Goal: Task Accomplishment & Management: Use online tool/utility

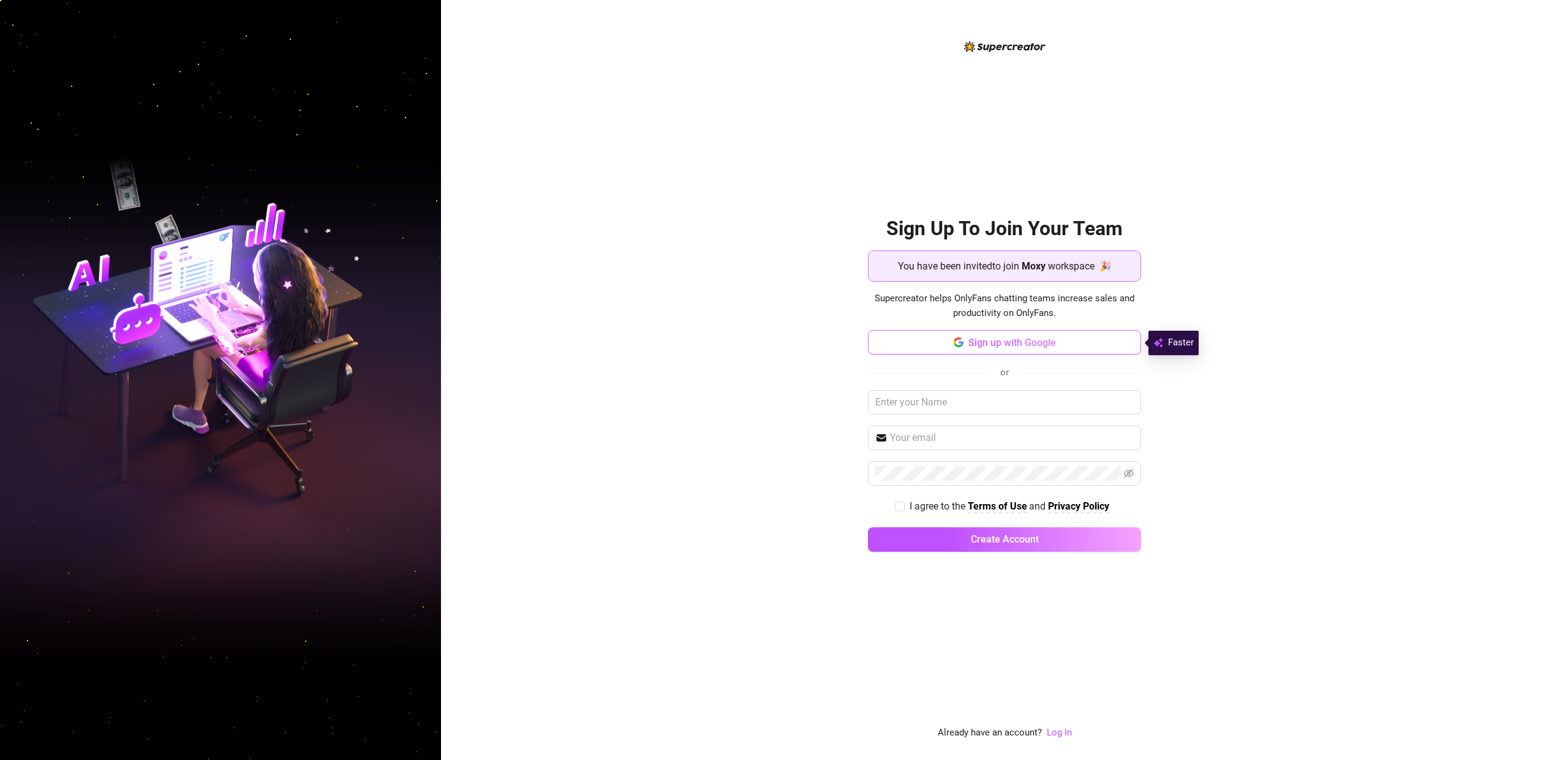
click at [976, 342] on span "Sign up with Google" at bounding box center [1012, 342] width 88 height 12
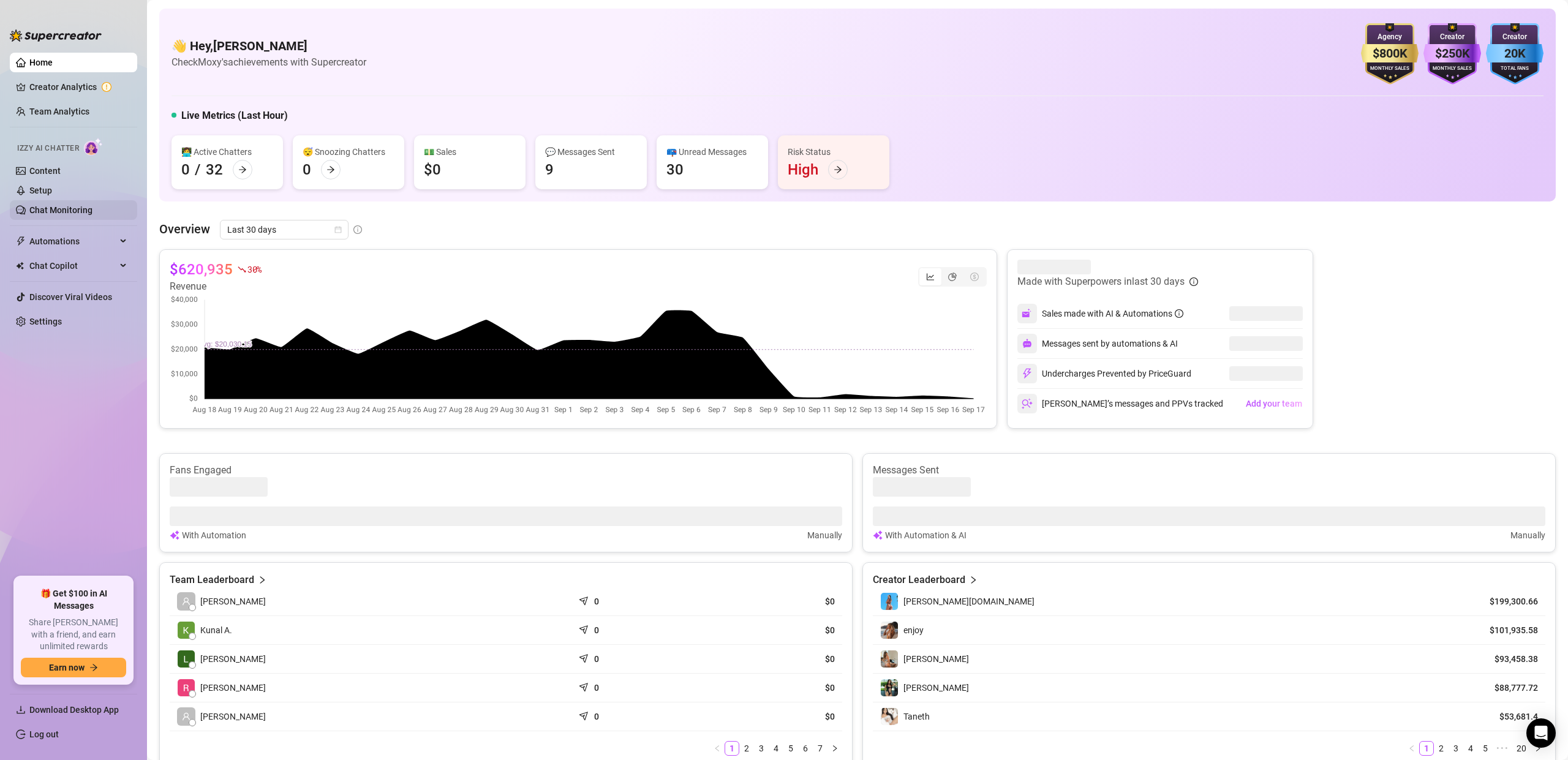
click at [46, 212] on link "Chat Monitoring" at bounding box center [62, 210] width 63 height 10
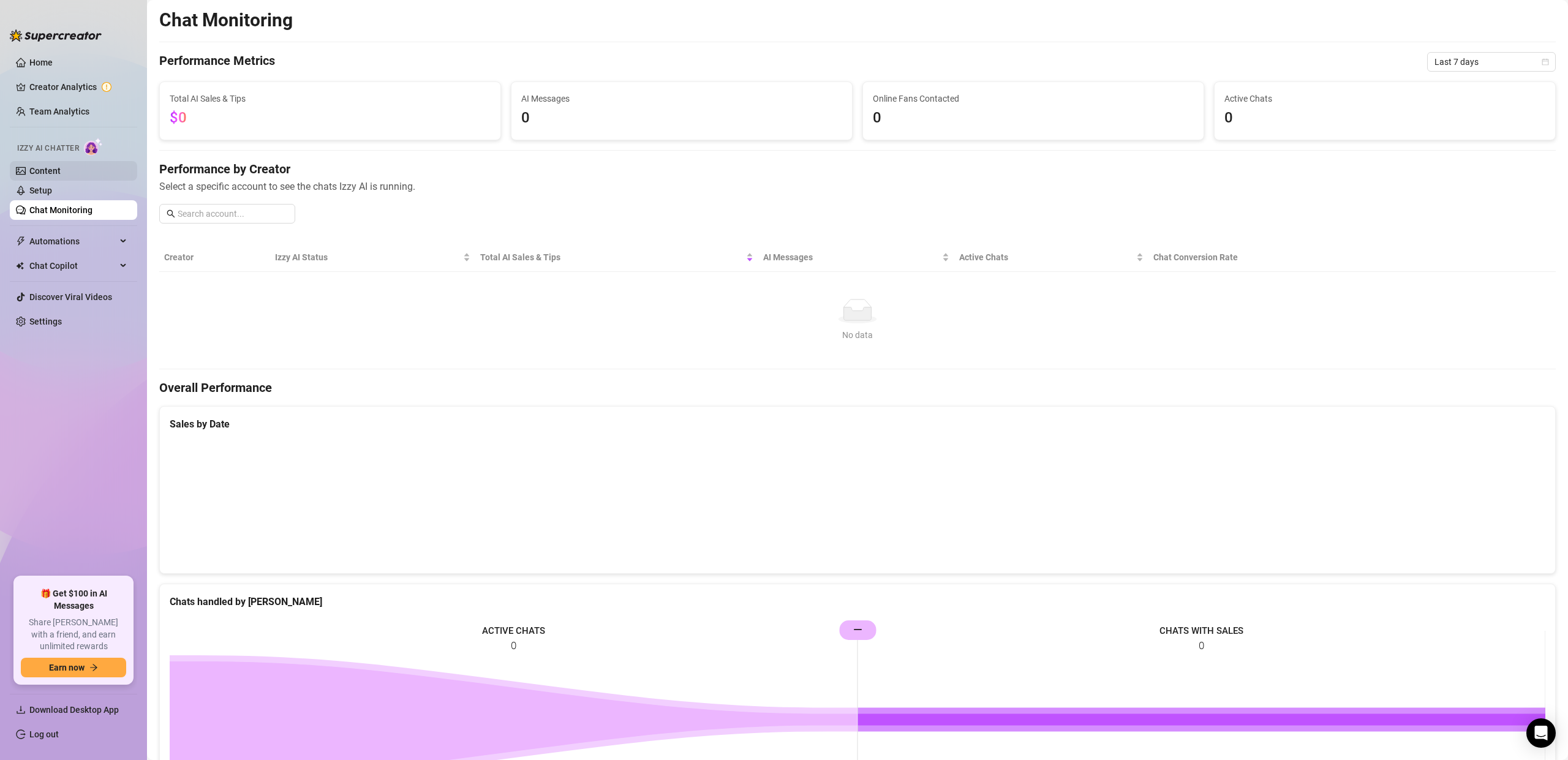
click at [47, 176] on link "Content" at bounding box center [45, 171] width 31 height 10
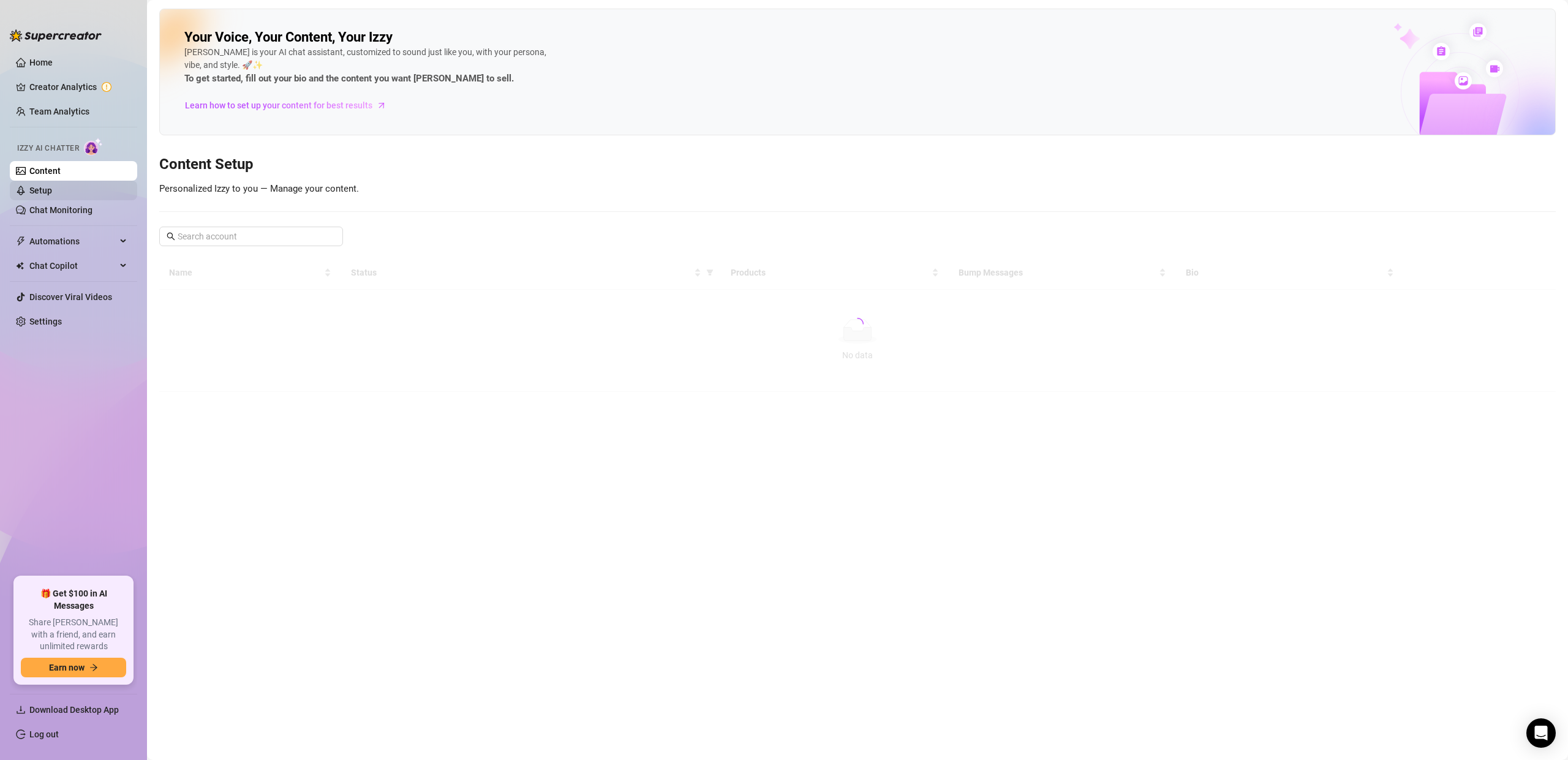
click at [46, 192] on link "Setup" at bounding box center [41, 190] width 23 height 10
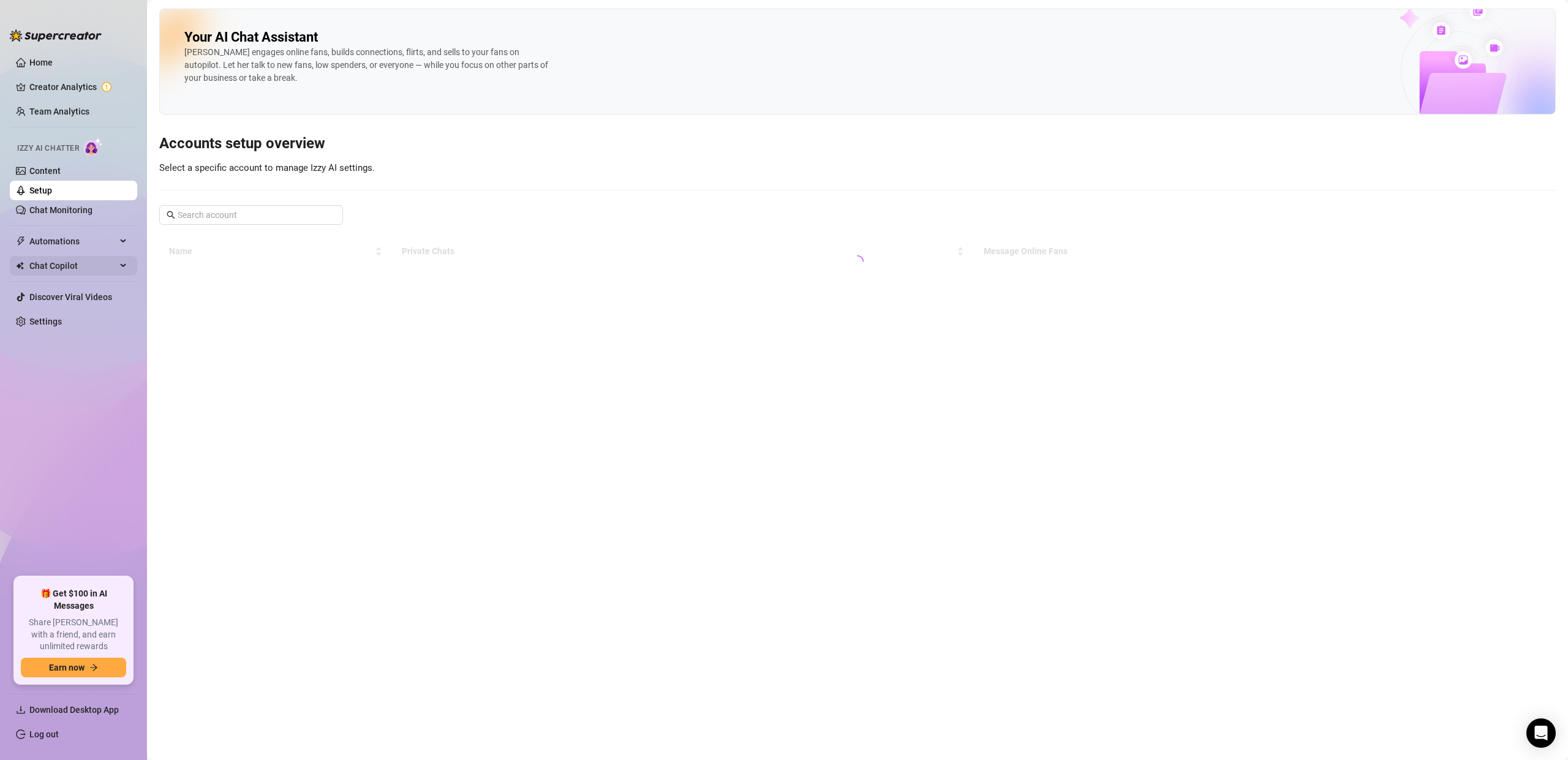
click at [69, 268] on span "Chat Copilot" at bounding box center [73, 266] width 87 height 19
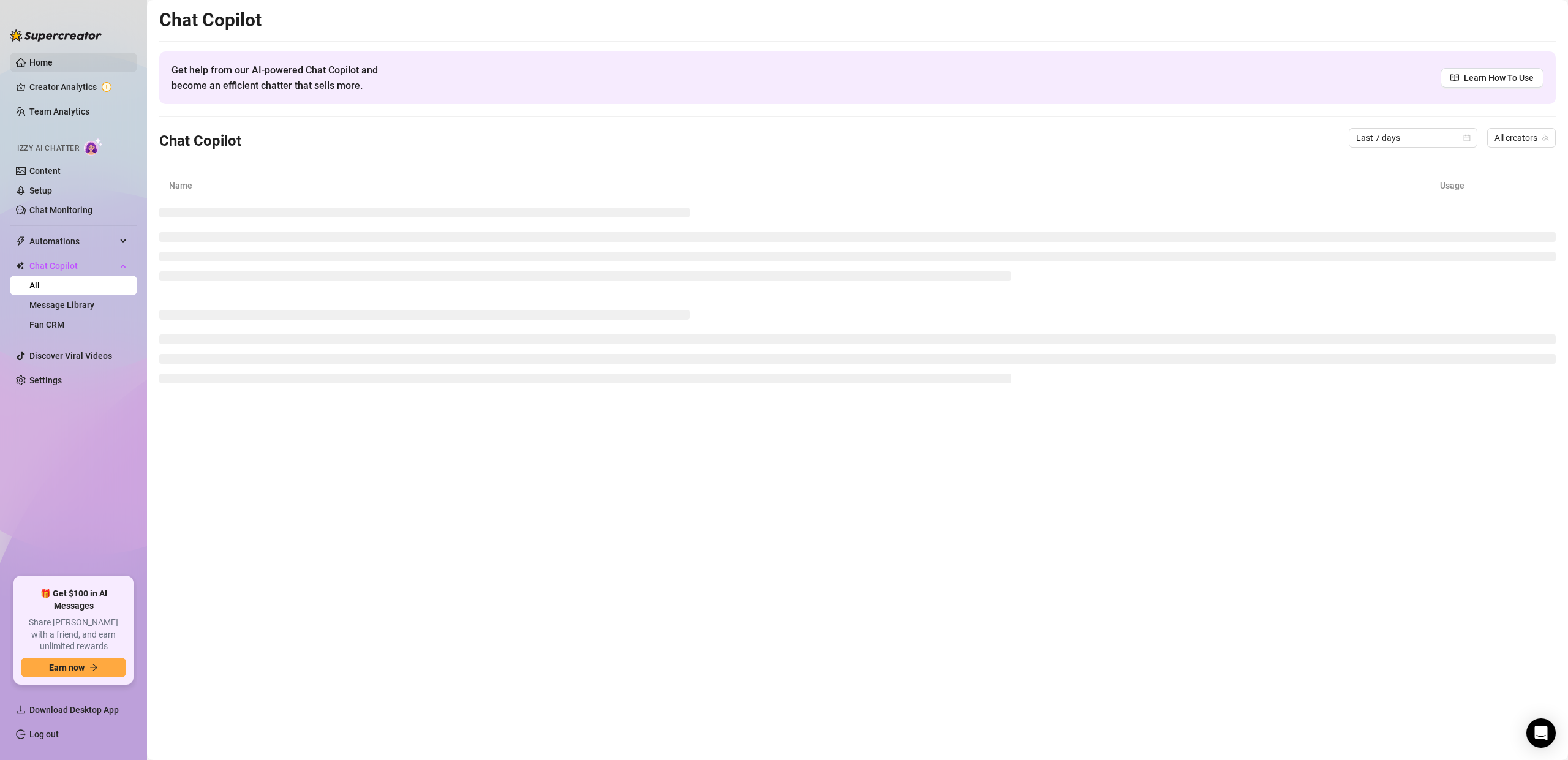
click at [53, 65] on link "Home" at bounding box center [41, 63] width 23 height 10
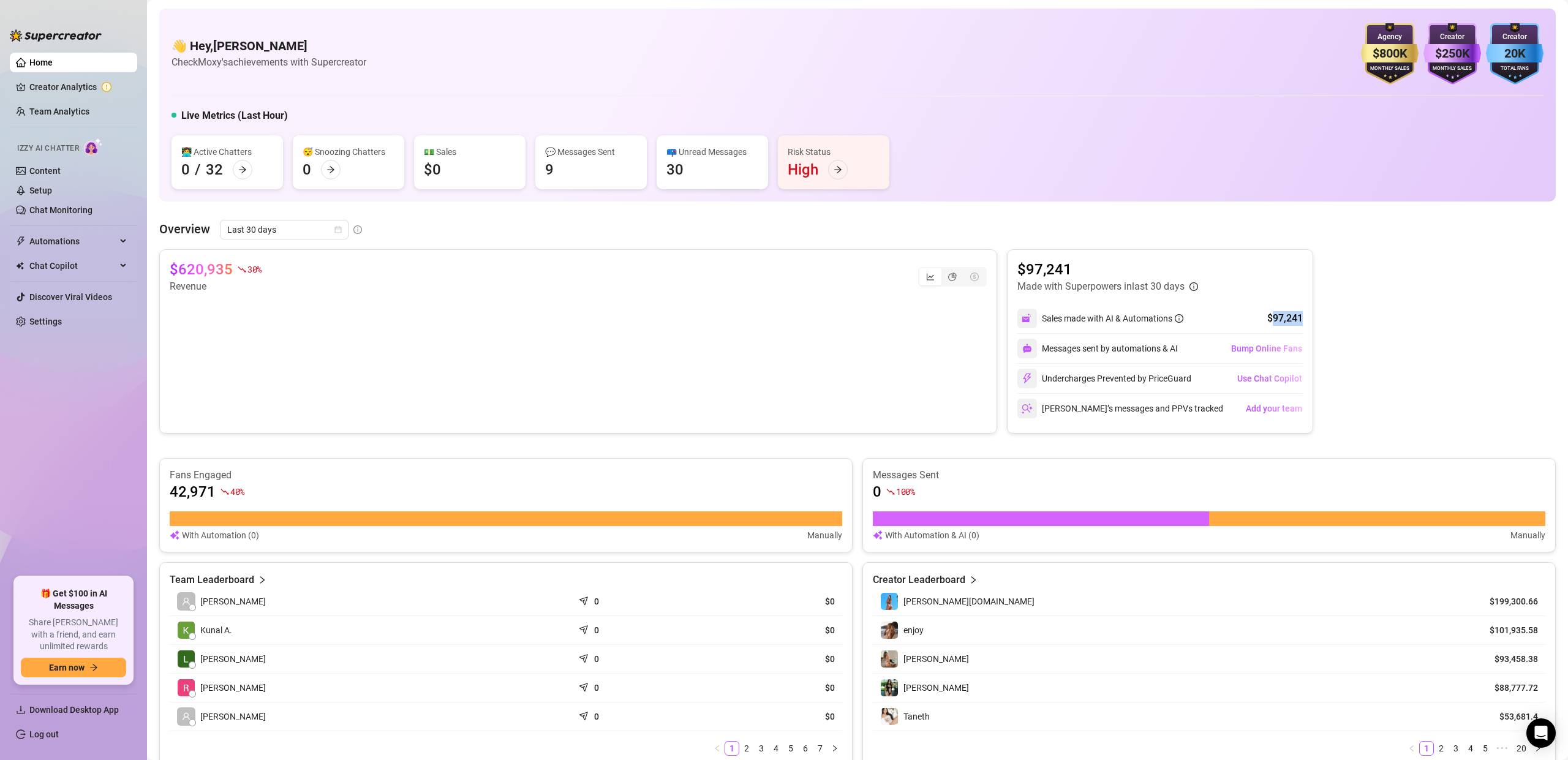
drag, startPoint x: 1272, startPoint y: 317, endPoint x: 1326, endPoint y: 319, distance: 54.0
click at [1326, 319] on div "$620,935 30 % Revenue $97,241 Made with Superpowers in last 30 days Sales made …" at bounding box center [858, 342] width 1397 height 185
drag, startPoint x: 1326, startPoint y: 319, endPoint x: 1317, endPoint y: 319, distance: 9.0
click at [1326, 318] on div "$620,935 30 % Revenue $97,241 Made with Superpowers in last 30 days Sales made …" at bounding box center [858, 342] width 1397 height 185
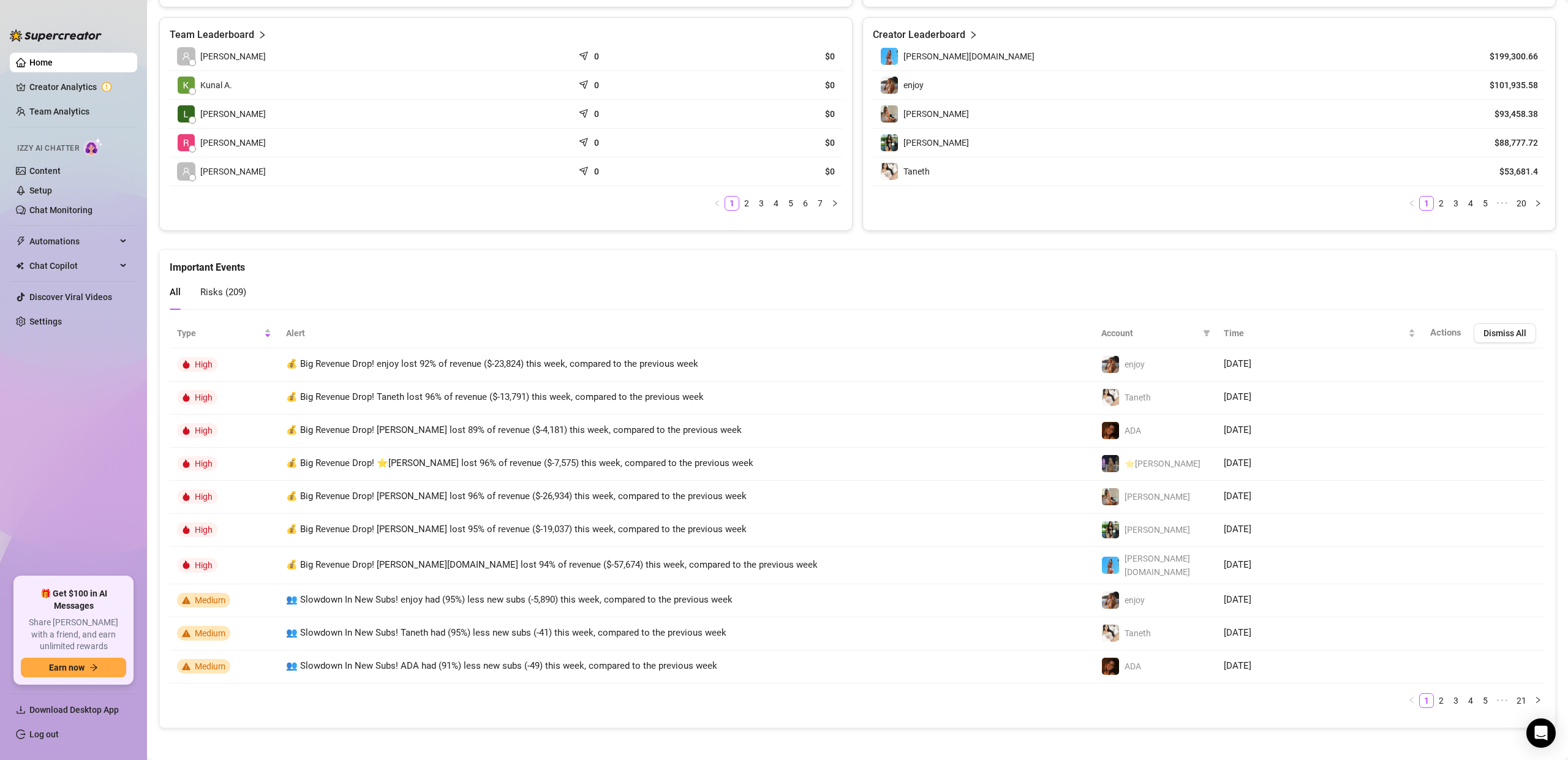
scroll to position [545, 0]
click at [88, 247] on span "Automations" at bounding box center [73, 241] width 87 height 19
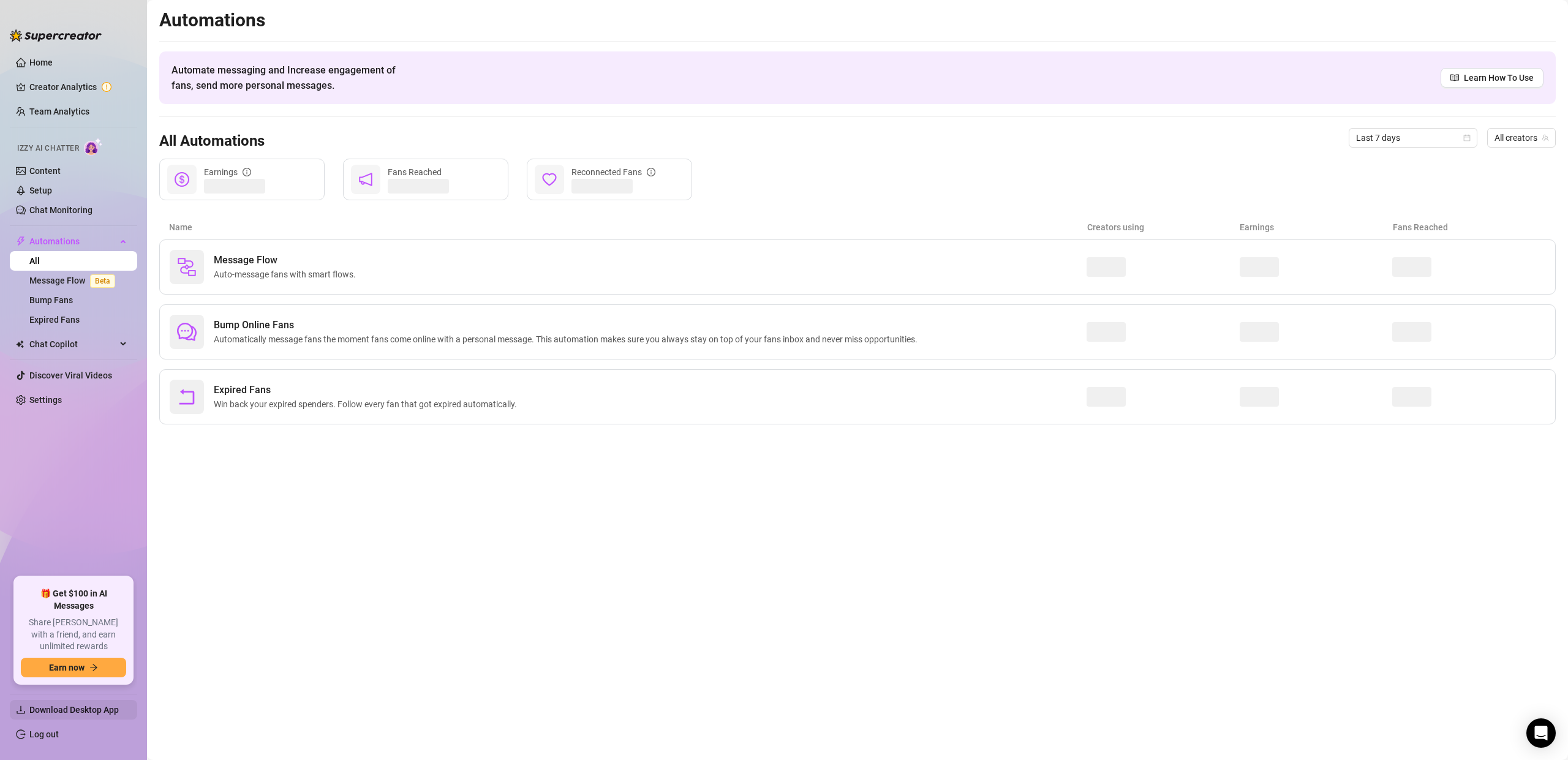
click at [96, 714] on span "Download Desktop App" at bounding box center [74, 710] width 89 height 10
